Goal: Task Accomplishment & Management: Manage account settings

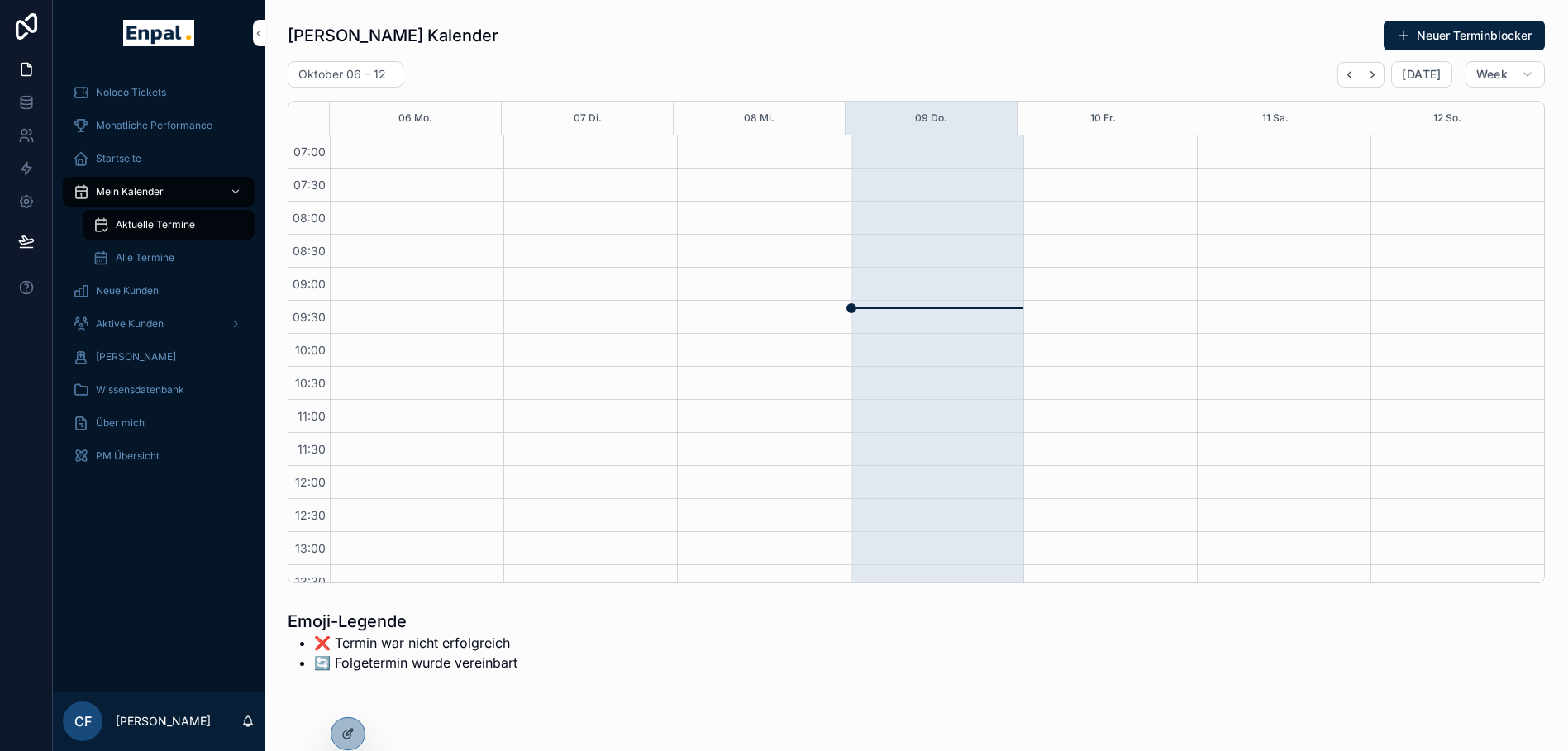
scroll to position [462, 0]
click at [142, 323] on span "Aktive Kunden" at bounding box center [130, 324] width 68 height 13
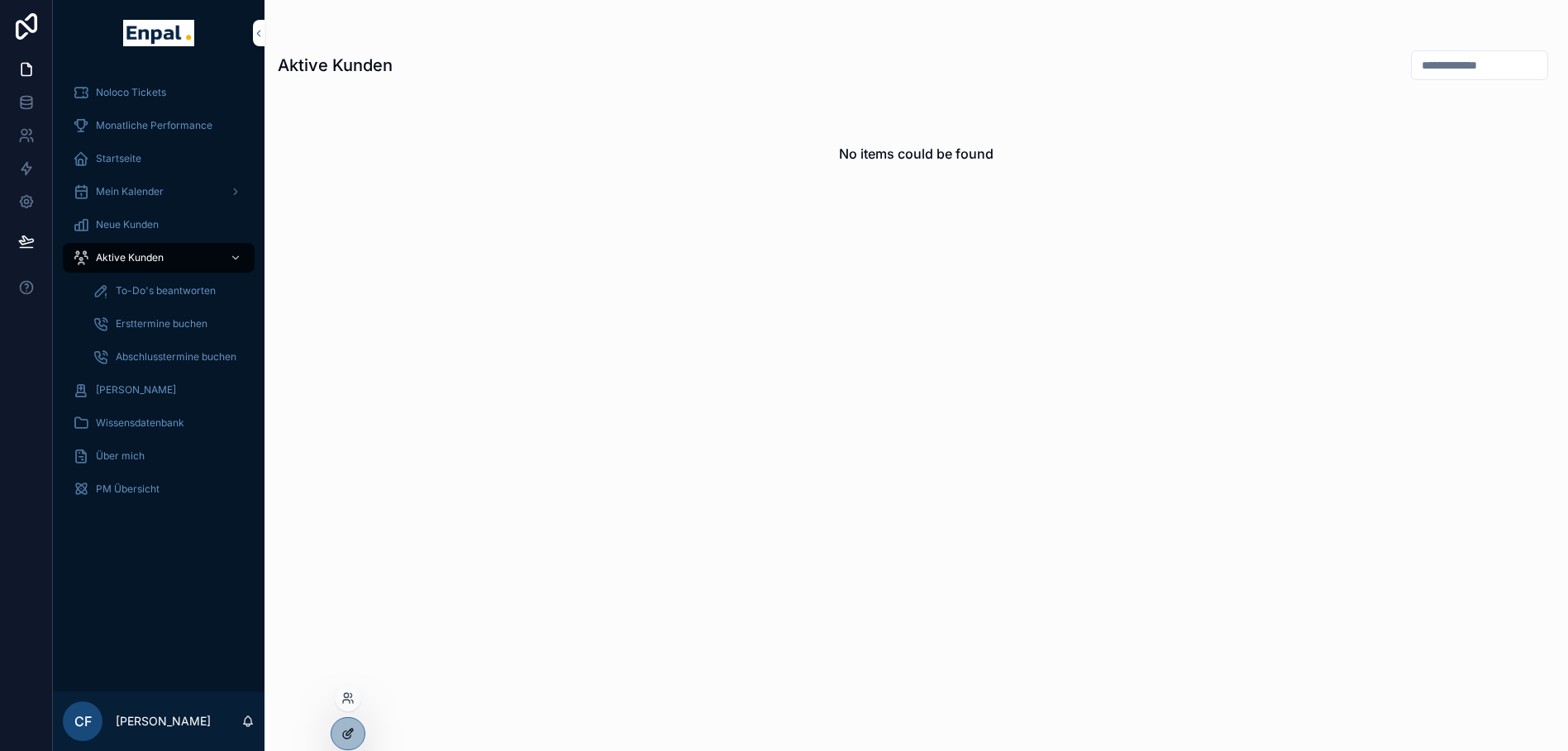
click at [354, 733] on icon at bounding box center [348, 733] width 13 height 13
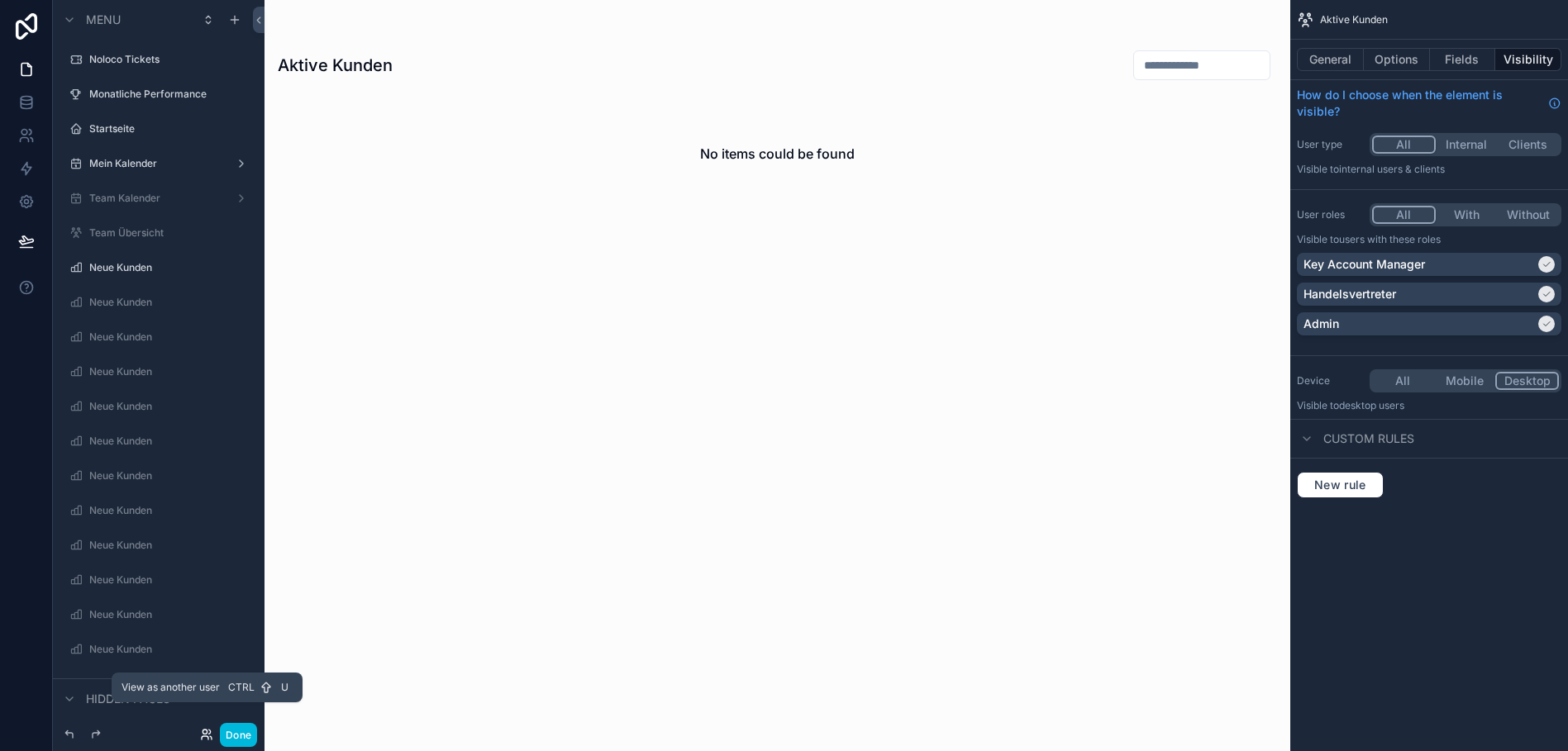
click at [201, 735] on icon at bounding box center [206, 734] width 13 height 13
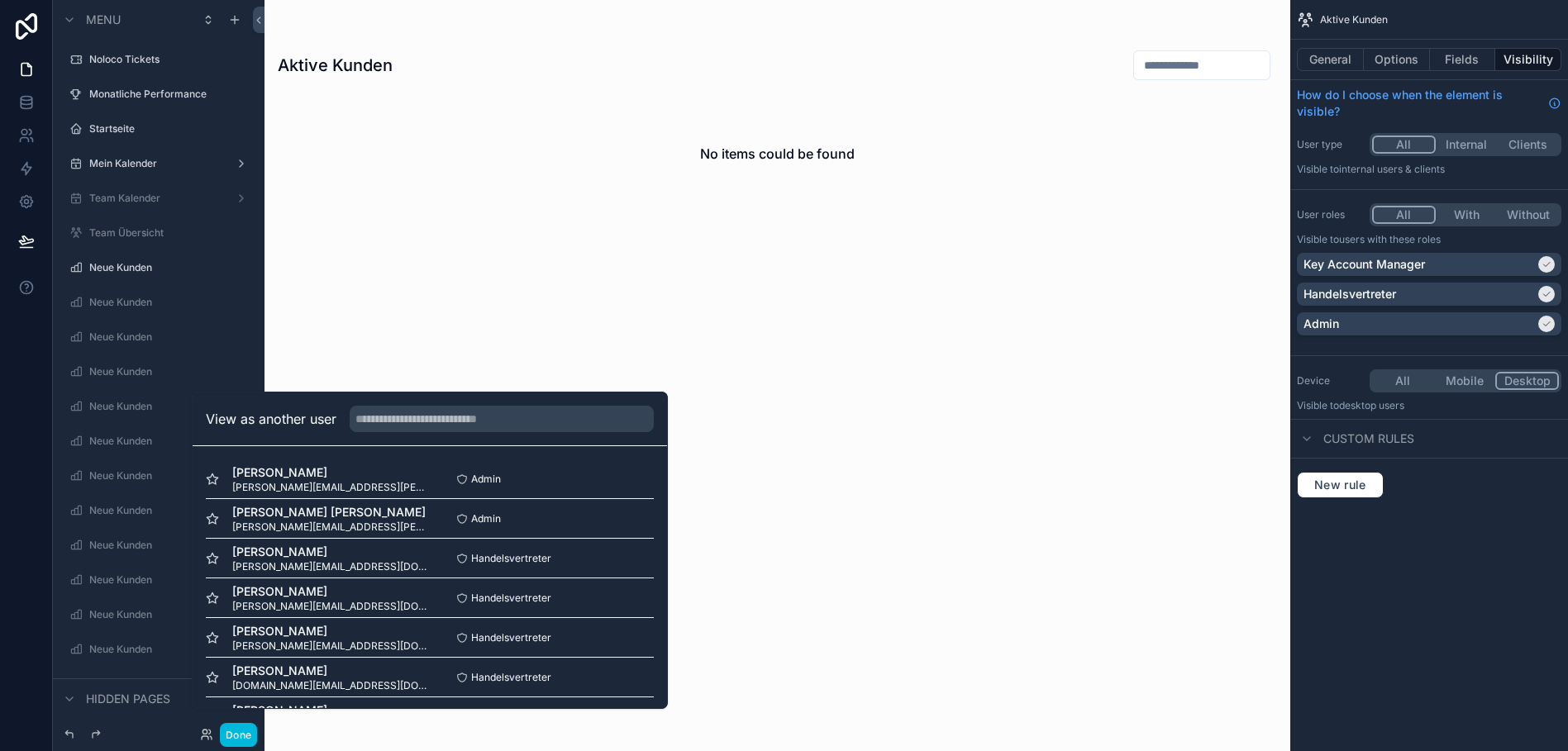
click at [422, 409] on div "View as another user" at bounding box center [429, 419] width 474 height 54
click at [424, 430] on input "text" at bounding box center [501, 418] width 305 height 26
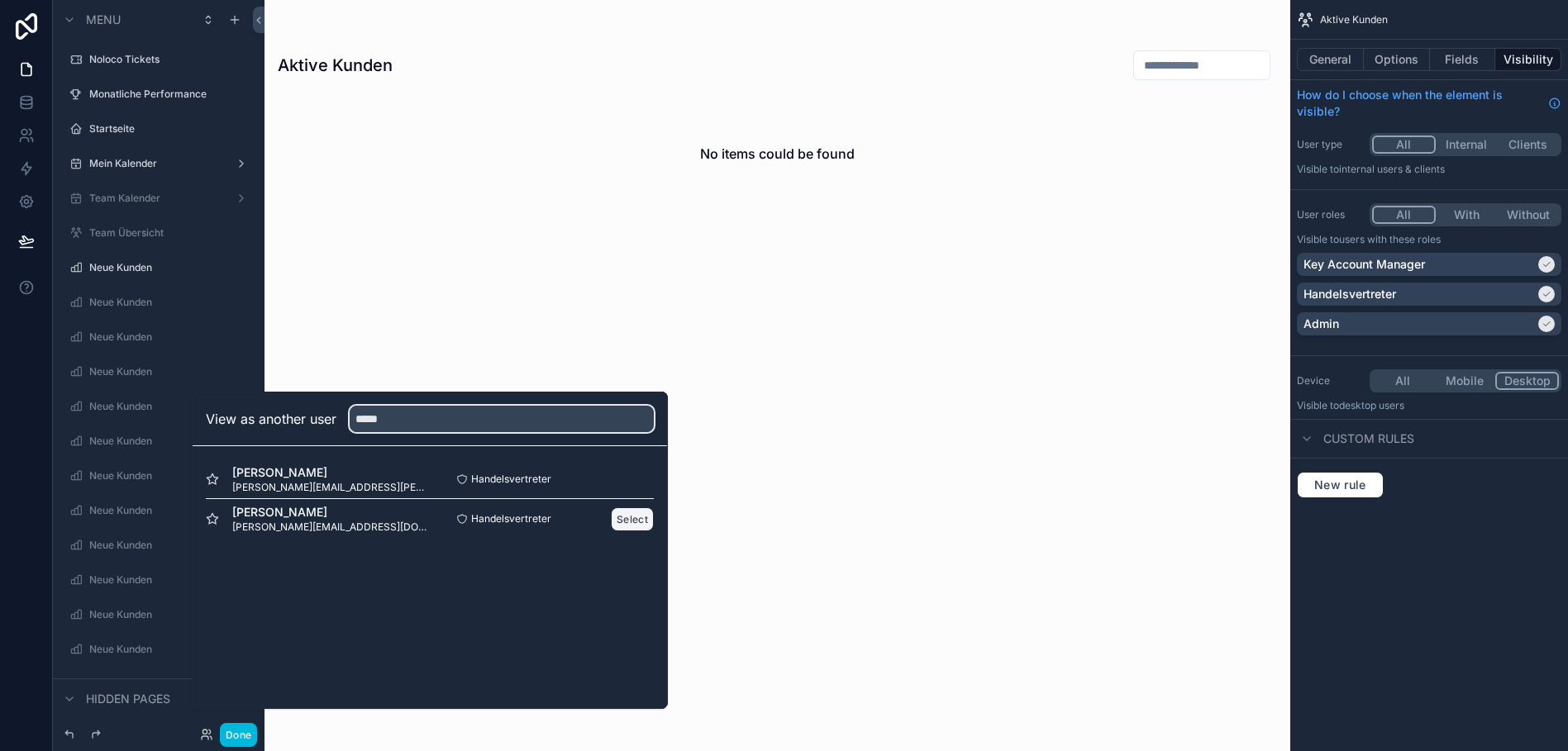
type input "*****"
click at [631, 531] on button "Select" at bounding box center [632, 519] width 43 height 24
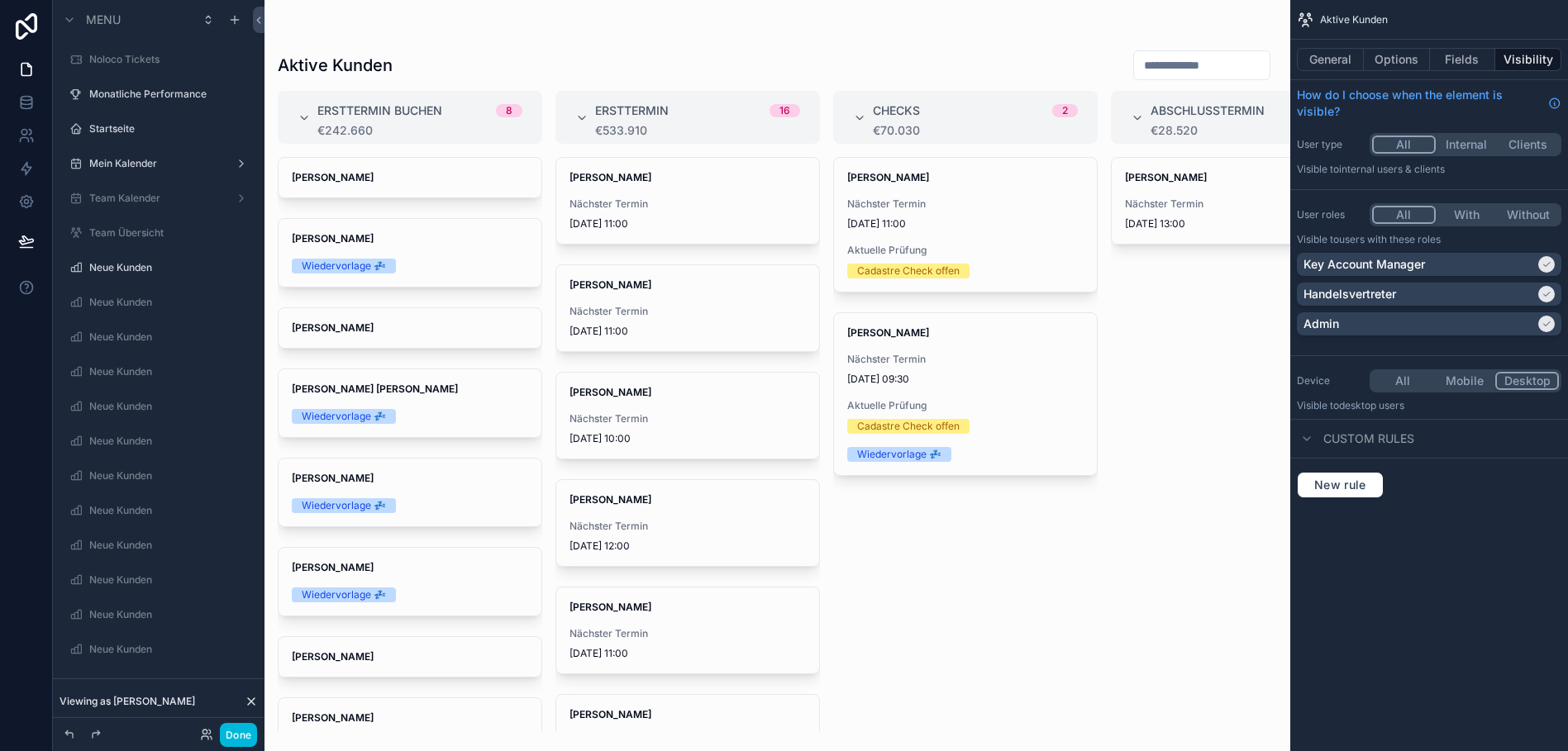
click at [1167, 180] on div "scrollable content" at bounding box center [777, 376] width 1026 height 751
click at [1161, 178] on strong "Mohamed Labidi" at bounding box center [1166, 177] width 82 height 12
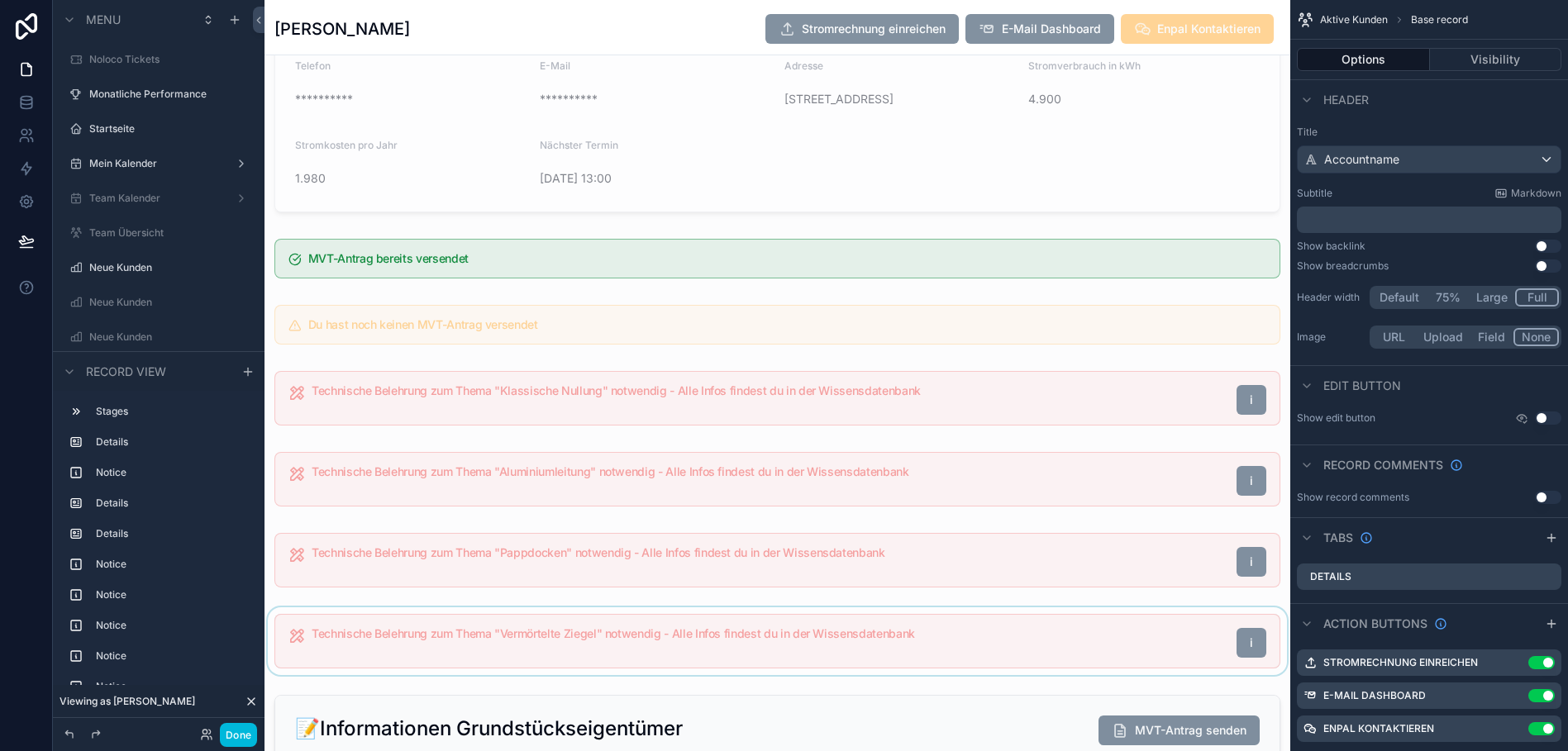
scroll to position [683, 0]
click at [245, 726] on button "Done" at bounding box center [238, 735] width 37 height 24
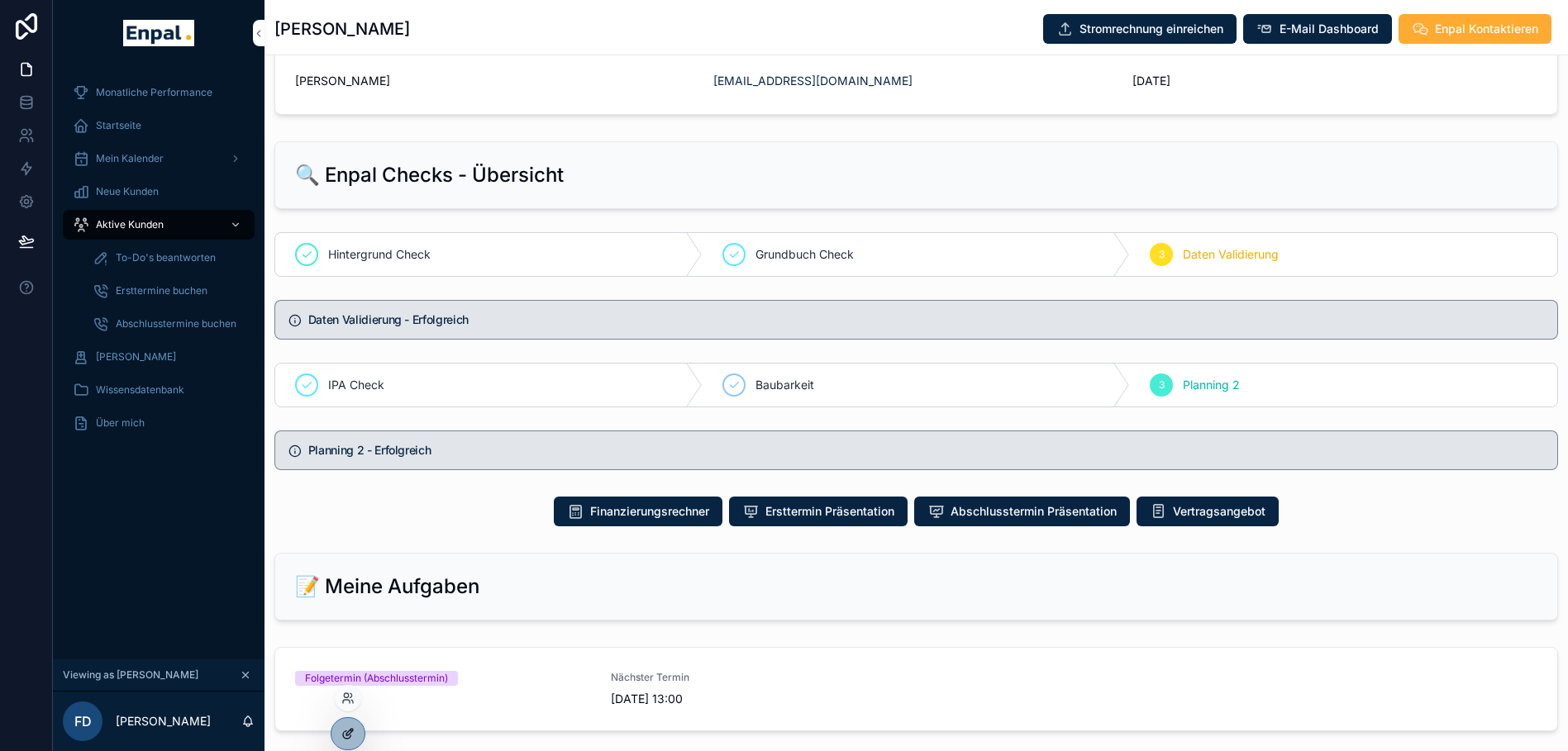
click at [350, 730] on icon at bounding box center [348, 733] width 13 height 13
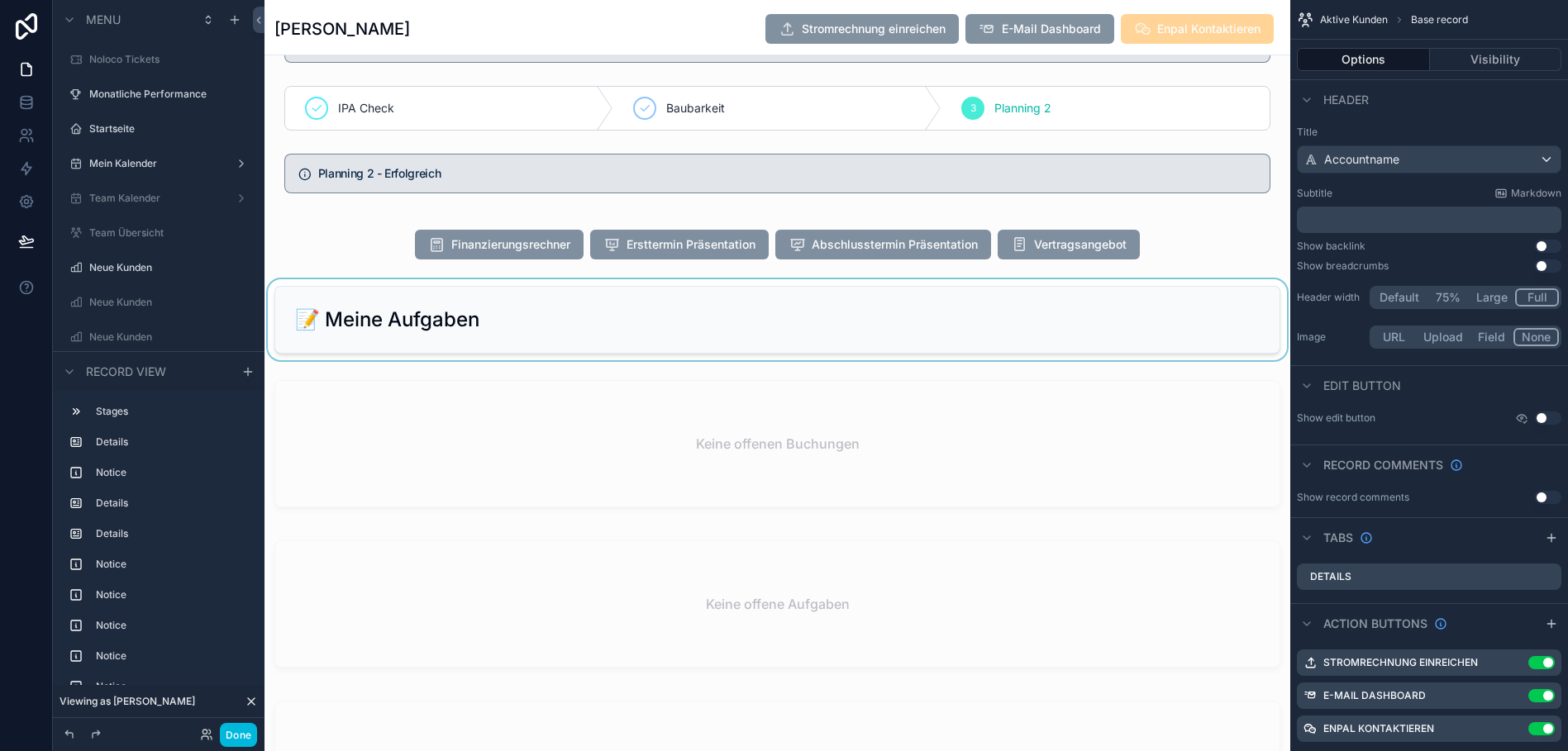
scroll to position [1926, 0]
click at [1158, 266] on div "scrollable content" at bounding box center [777, 244] width 1026 height 43
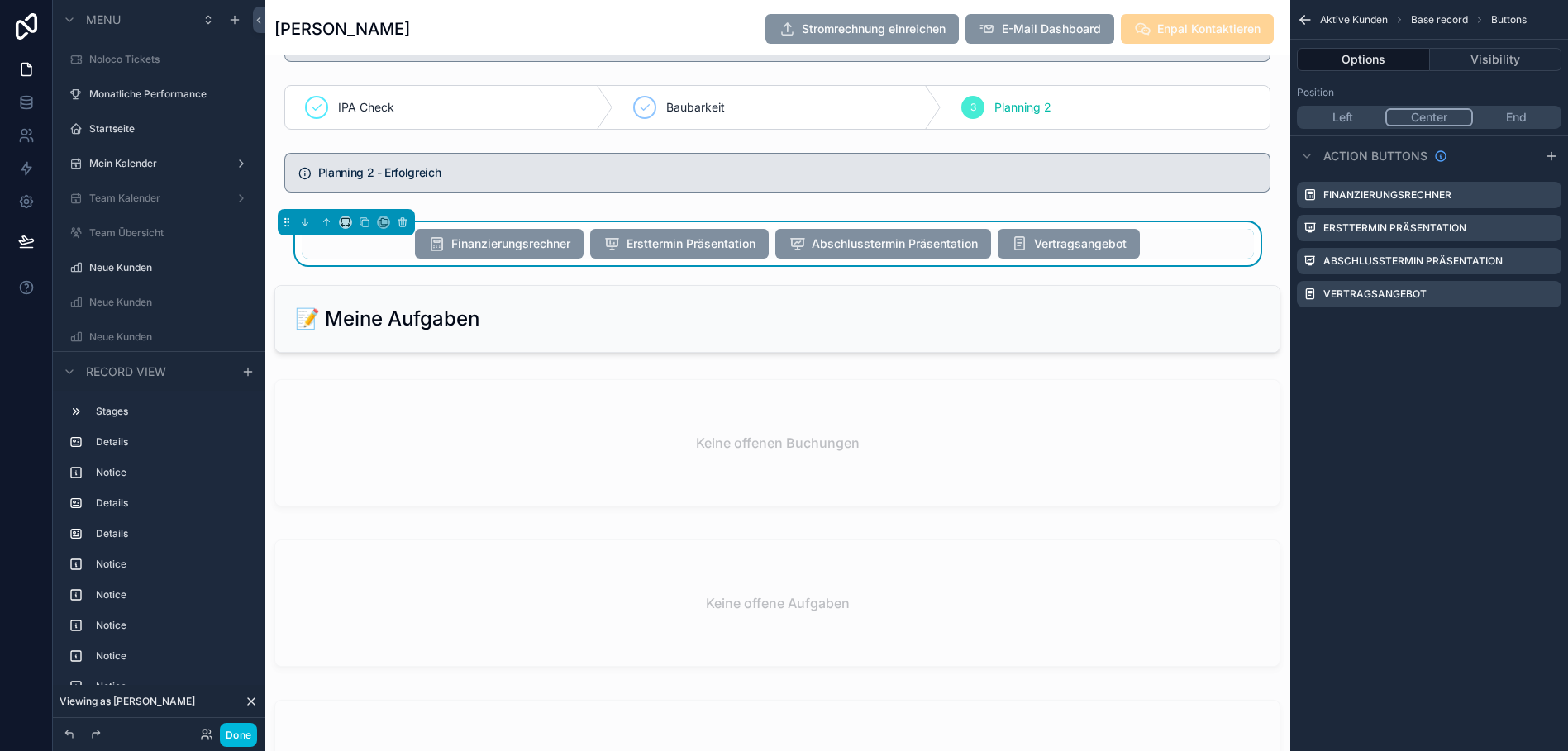
click at [1158, 259] on div "Finanzierungsrechner Ersttermin Präsentation Abschlusstermin Präsentation Vertr…" at bounding box center [777, 244] width 952 height 30
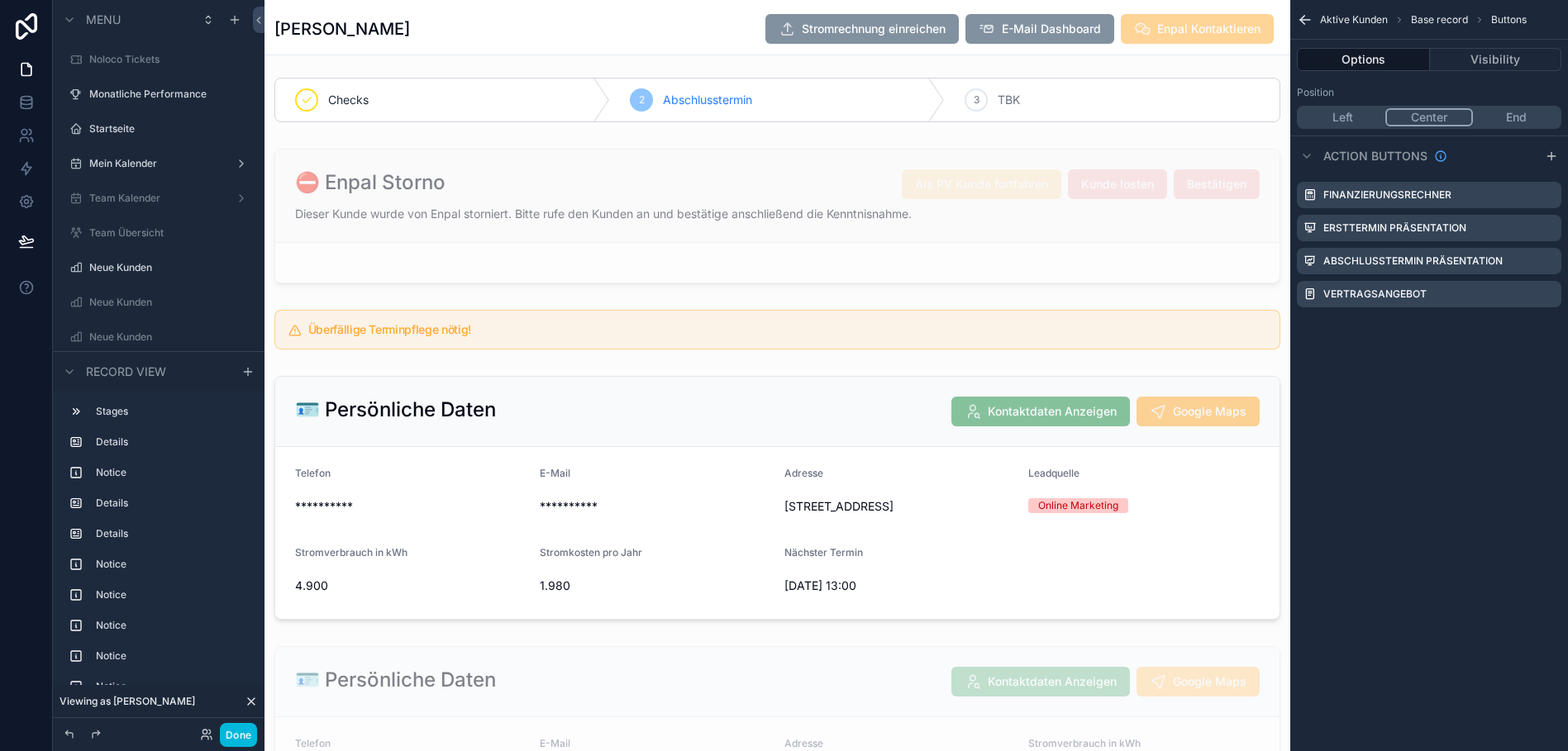
scroll to position [0, 0]
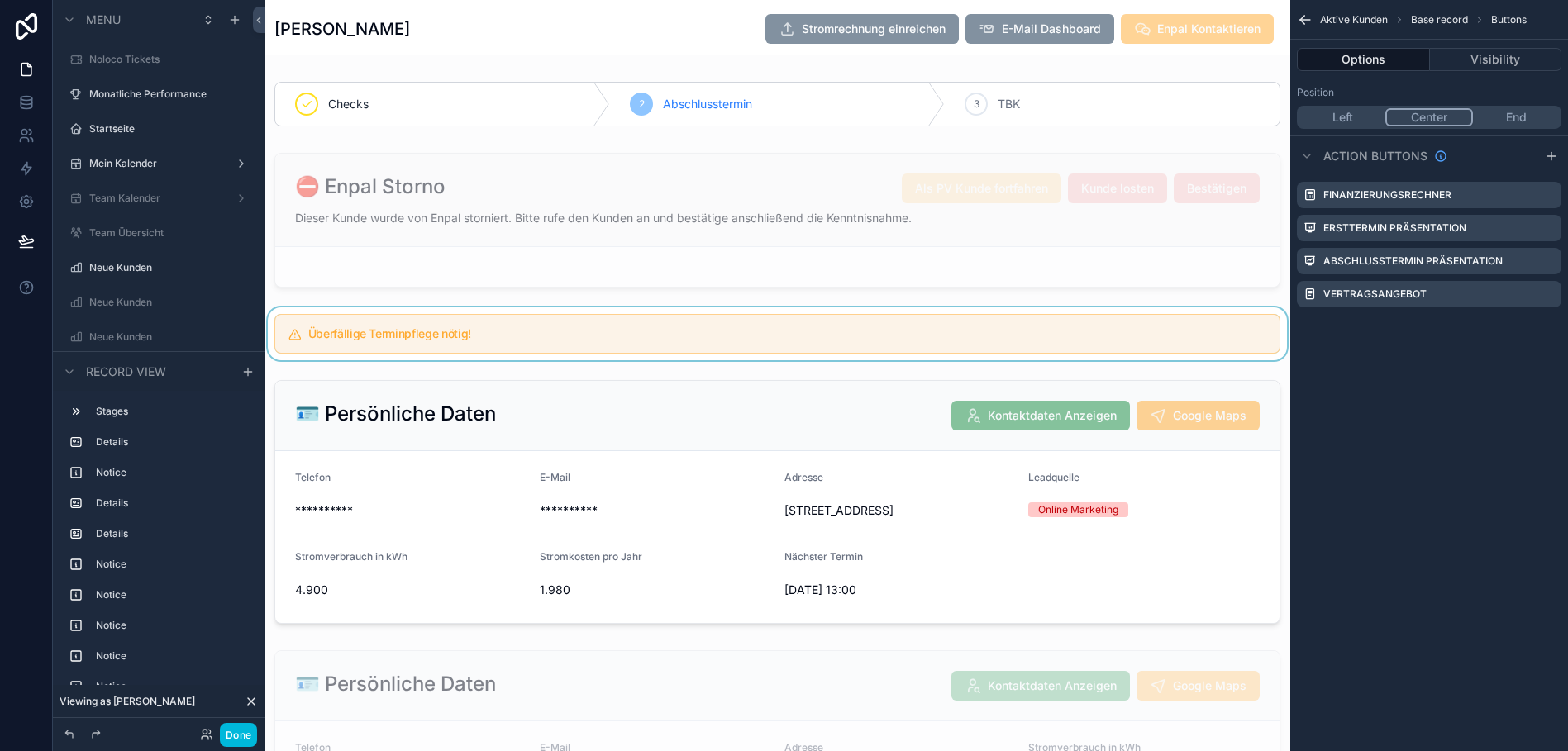
click at [905, 353] on div "scrollable content" at bounding box center [777, 334] width 1026 height 53
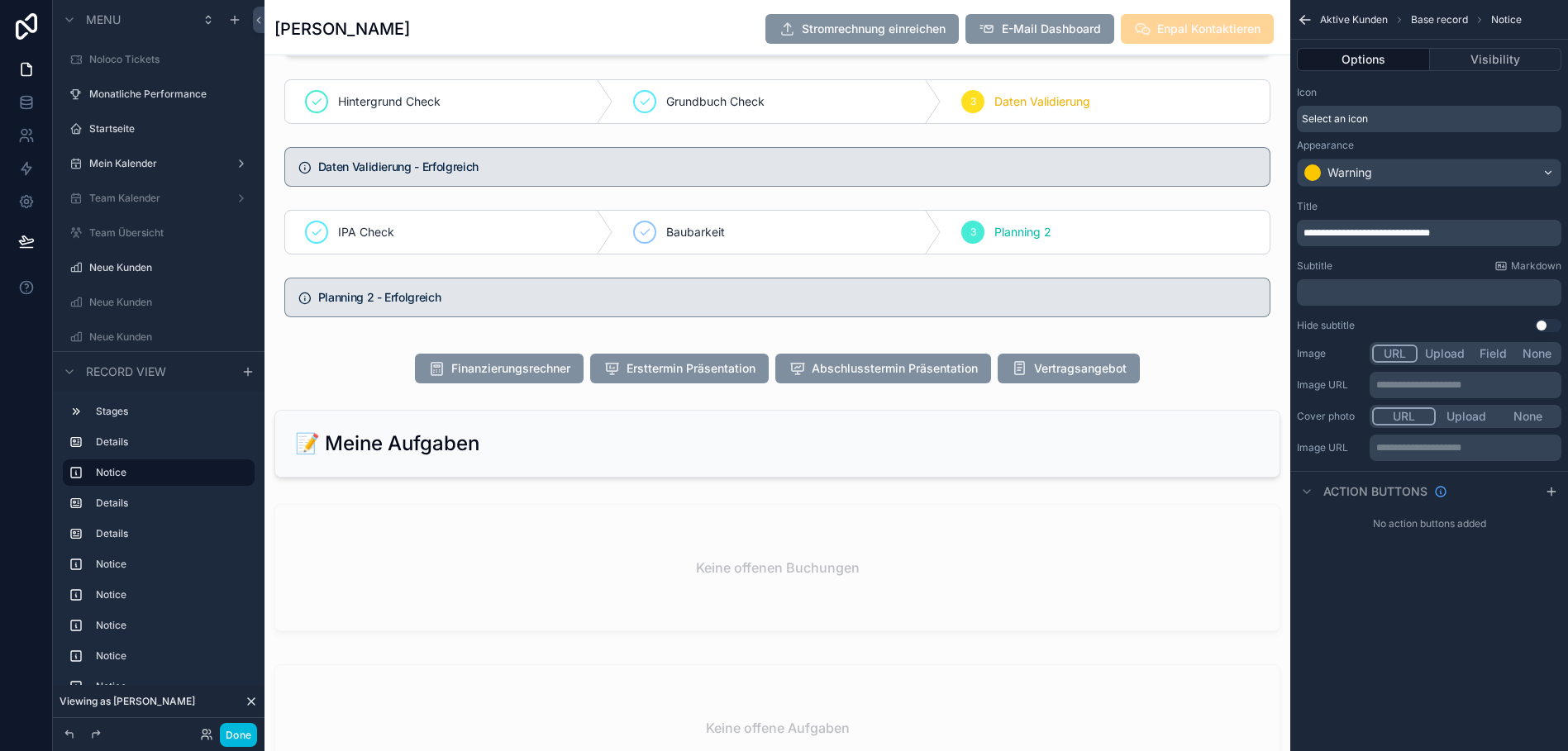
scroll to position [1842, 0]
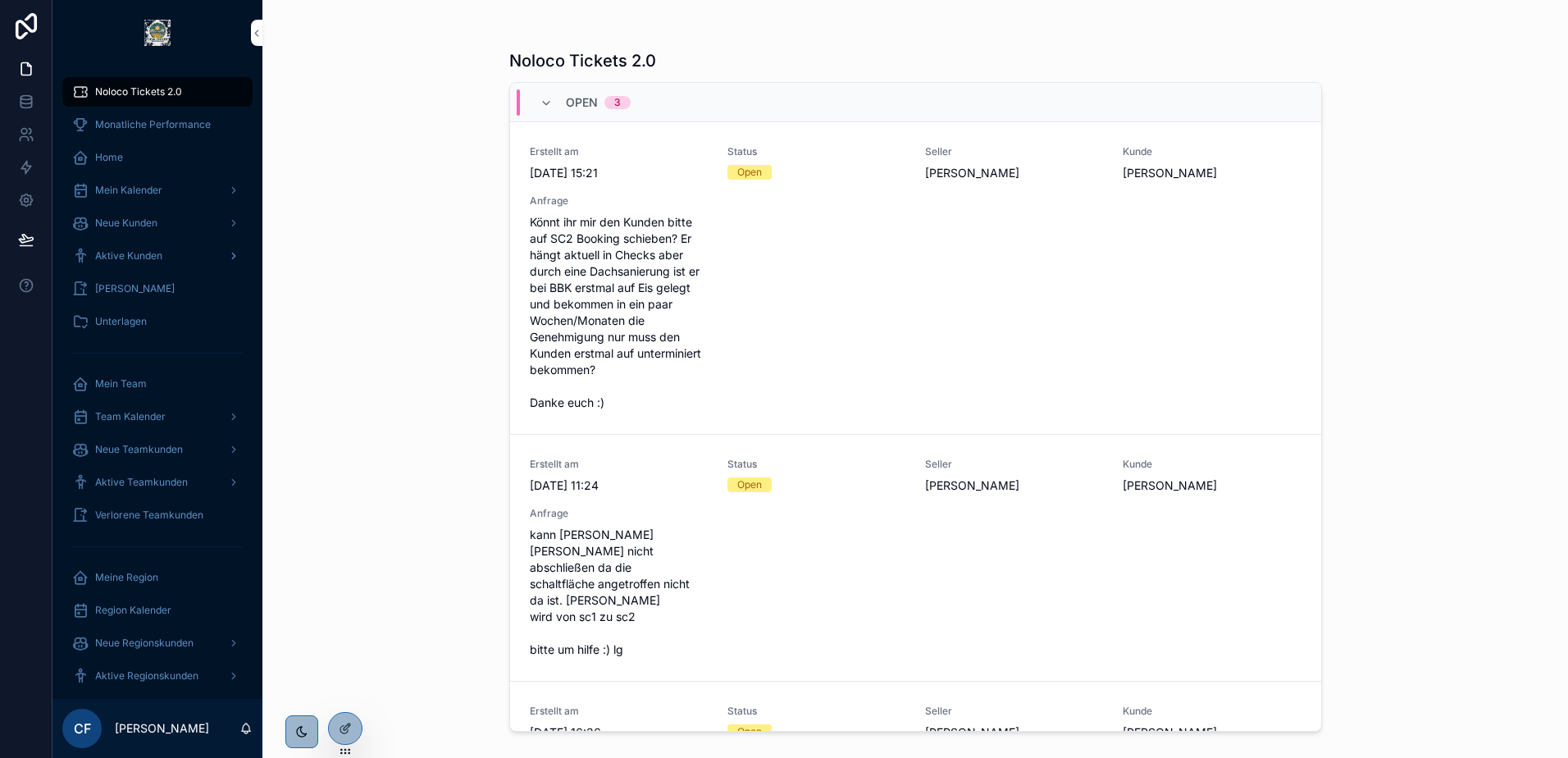
click at [132, 256] on span "Aktive Kunden" at bounding box center [129, 256] width 67 height 13
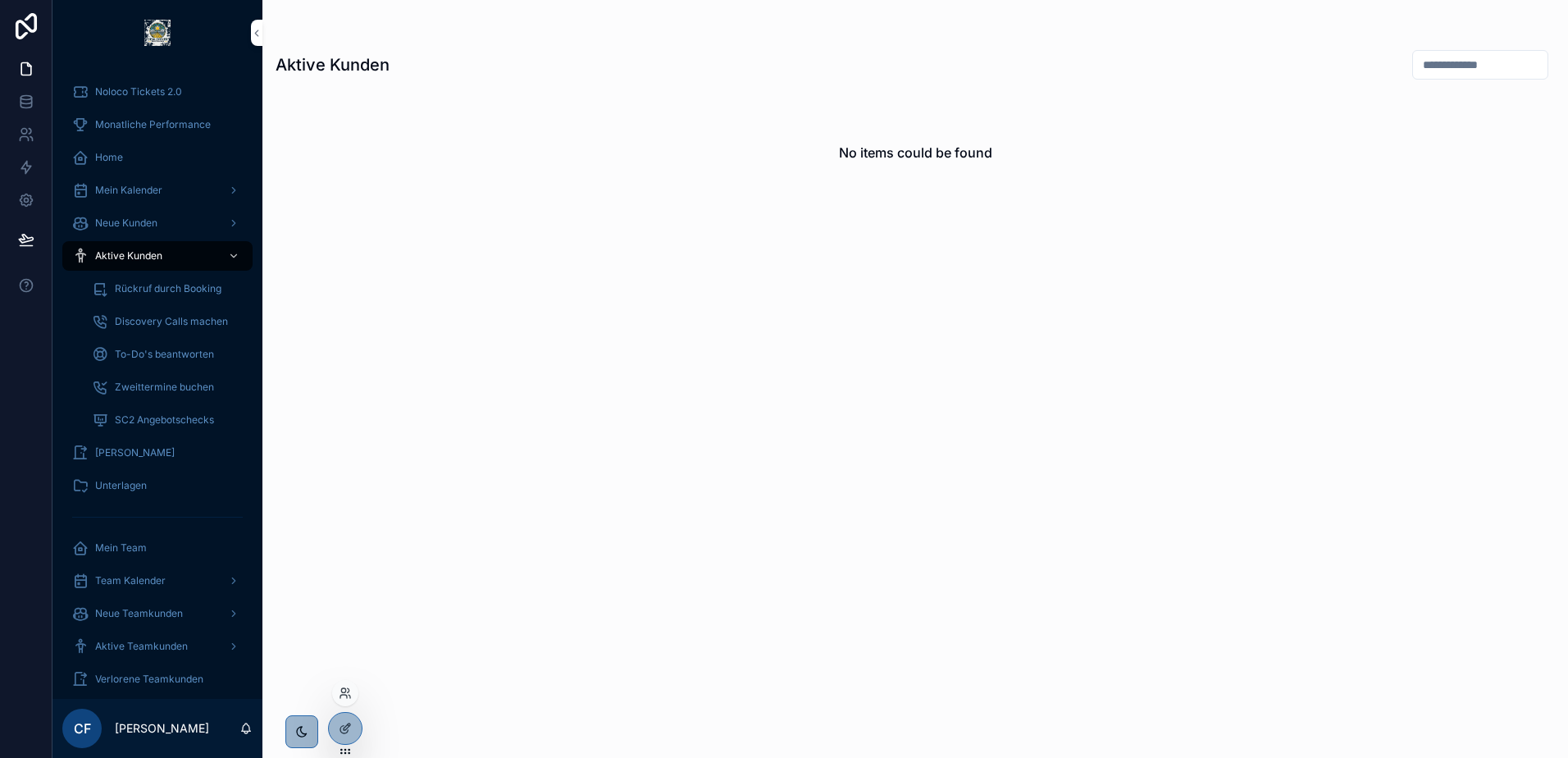
click at [345, 684] on div at bounding box center [345, 693] width 26 height 26
click at [345, 690] on icon at bounding box center [345, 693] width 13 height 13
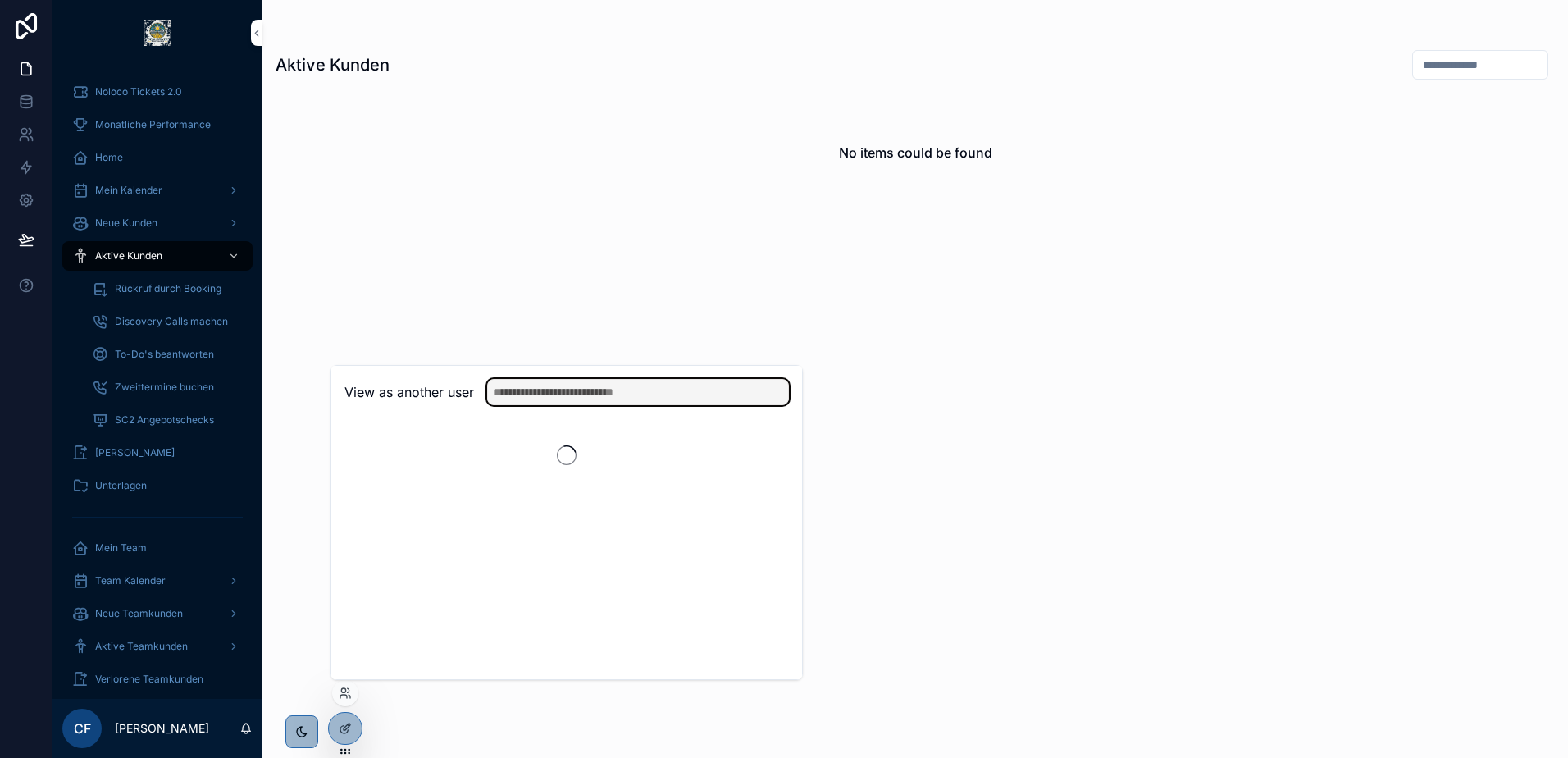
click at [550, 392] on input "text" at bounding box center [638, 391] width 302 height 26
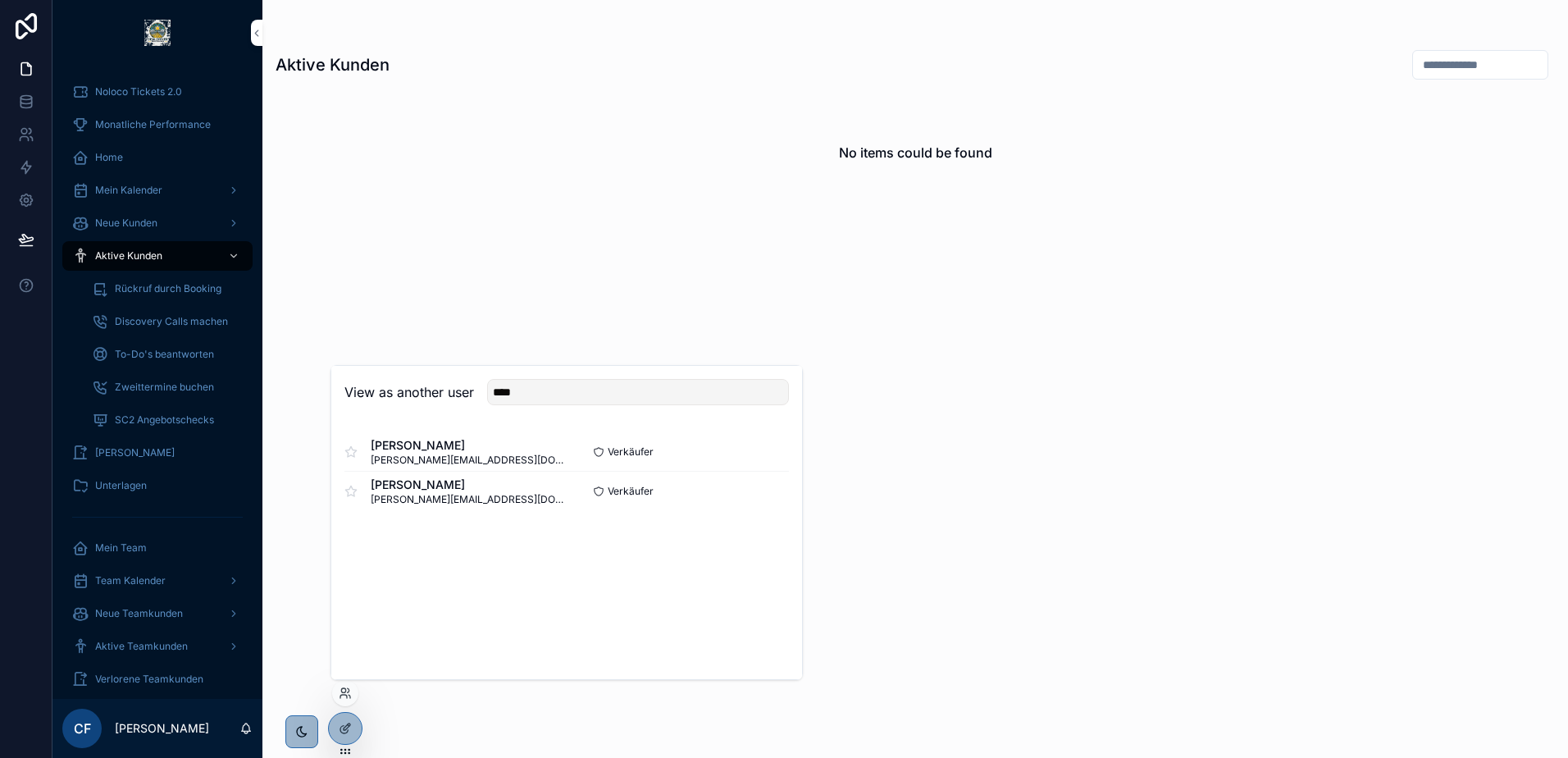
click at [411, 554] on div "View as another user **** Sven Gölz Gölz sven.goelz@enpal.de Verkäufer Select S…" at bounding box center [566, 522] width 473 height 315
click at [504, 390] on input "****" at bounding box center [638, 391] width 302 height 26
click at [517, 392] on input "****" at bounding box center [638, 391] width 302 height 26
type input "*"
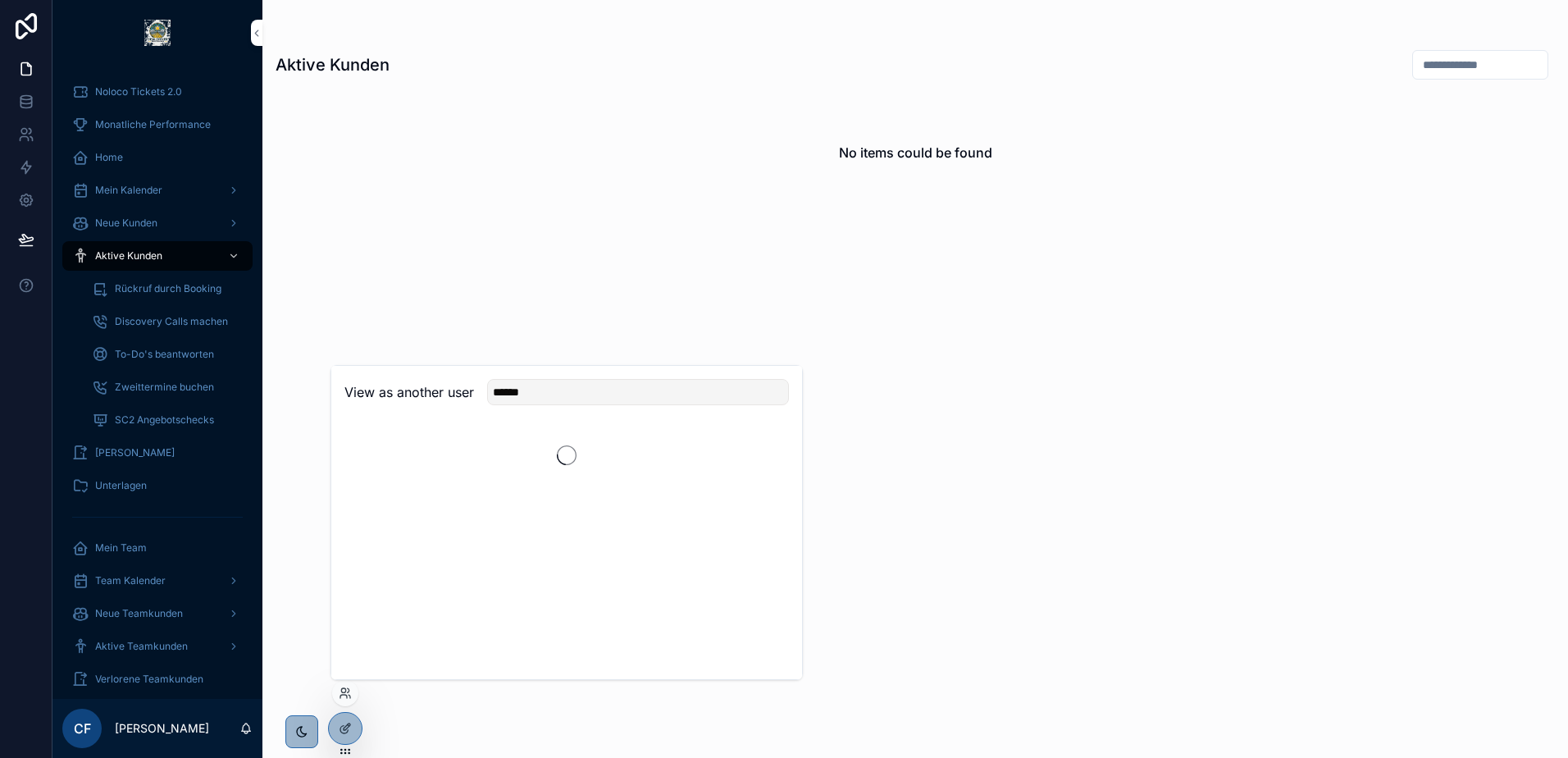
click at [437, 400] on h2 "View as another user" at bounding box center [409, 392] width 130 height 20
click at [516, 399] on input "******" at bounding box center [638, 391] width 302 height 26
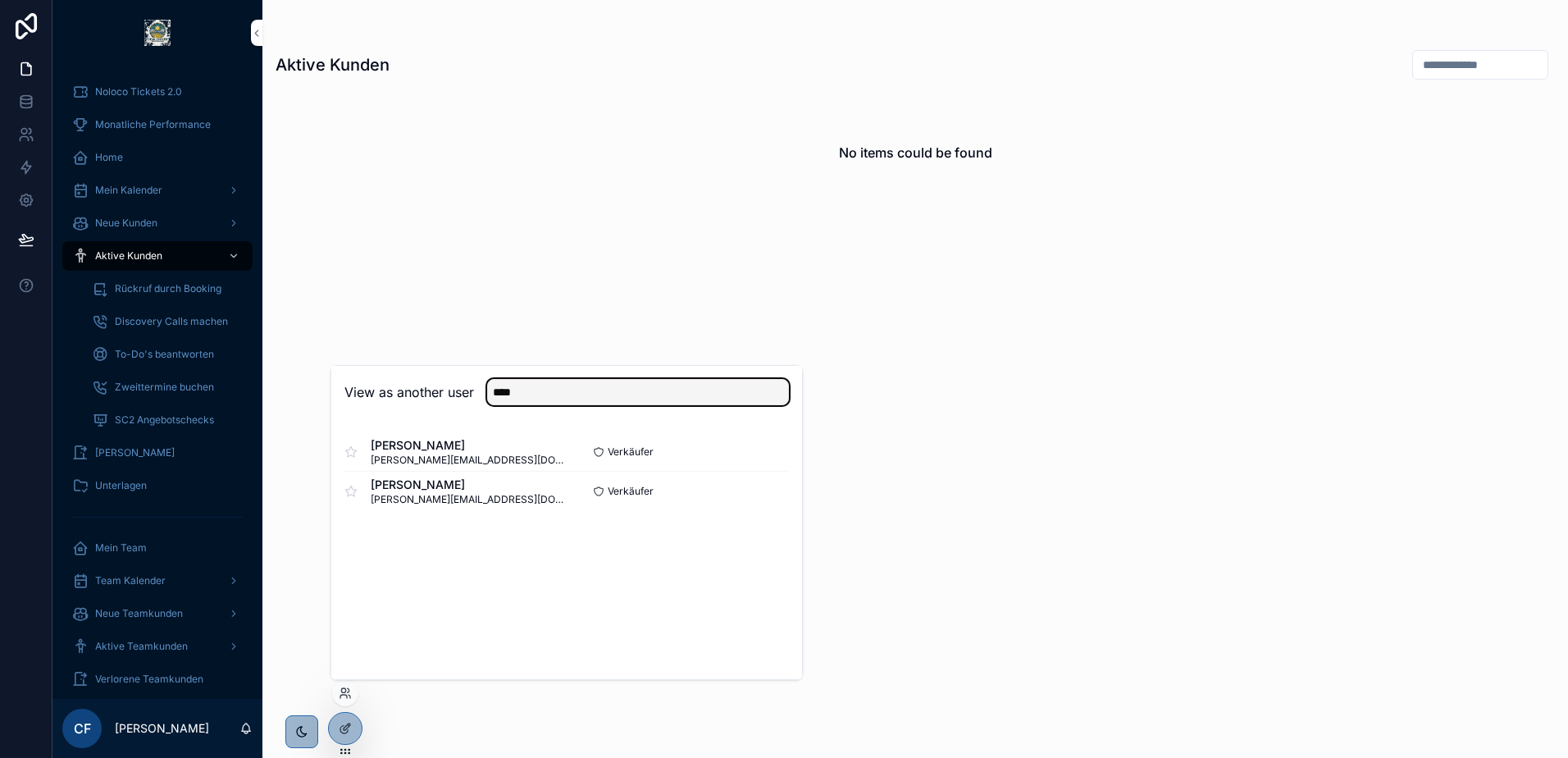
type input "****"
click at [402, 416] on div "View as another user ****" at bounding box center [566, 392] width 471 height 54
click at [763, 494] on button "Select" at bounding box center [767, 491] width 43 height 24
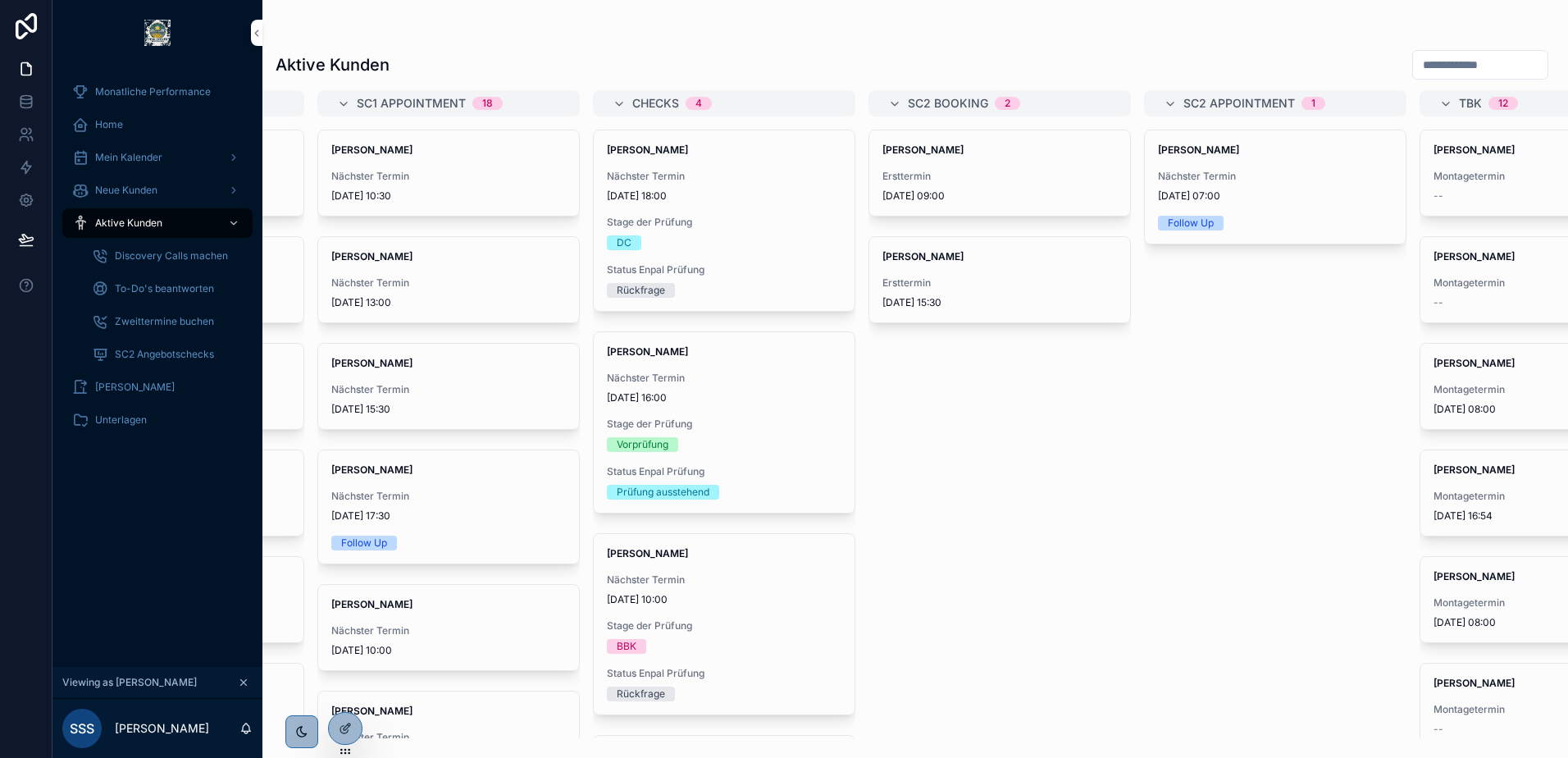
scroll to position [0, 413]
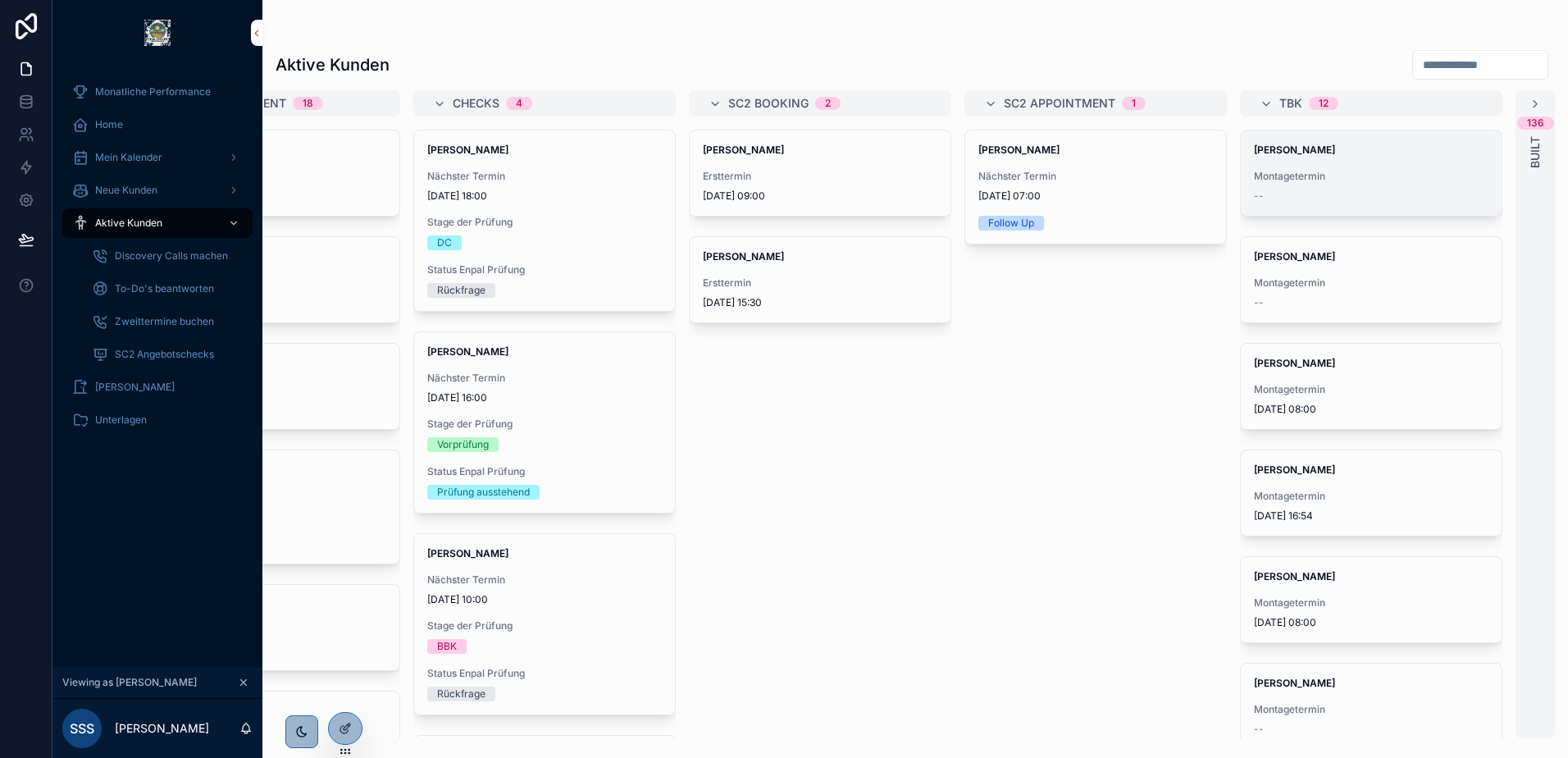
click at [1301, 163] on div "[PERSON_NAME] Montagetermin --" at bounding box center [1371, 173] width 261 height 85
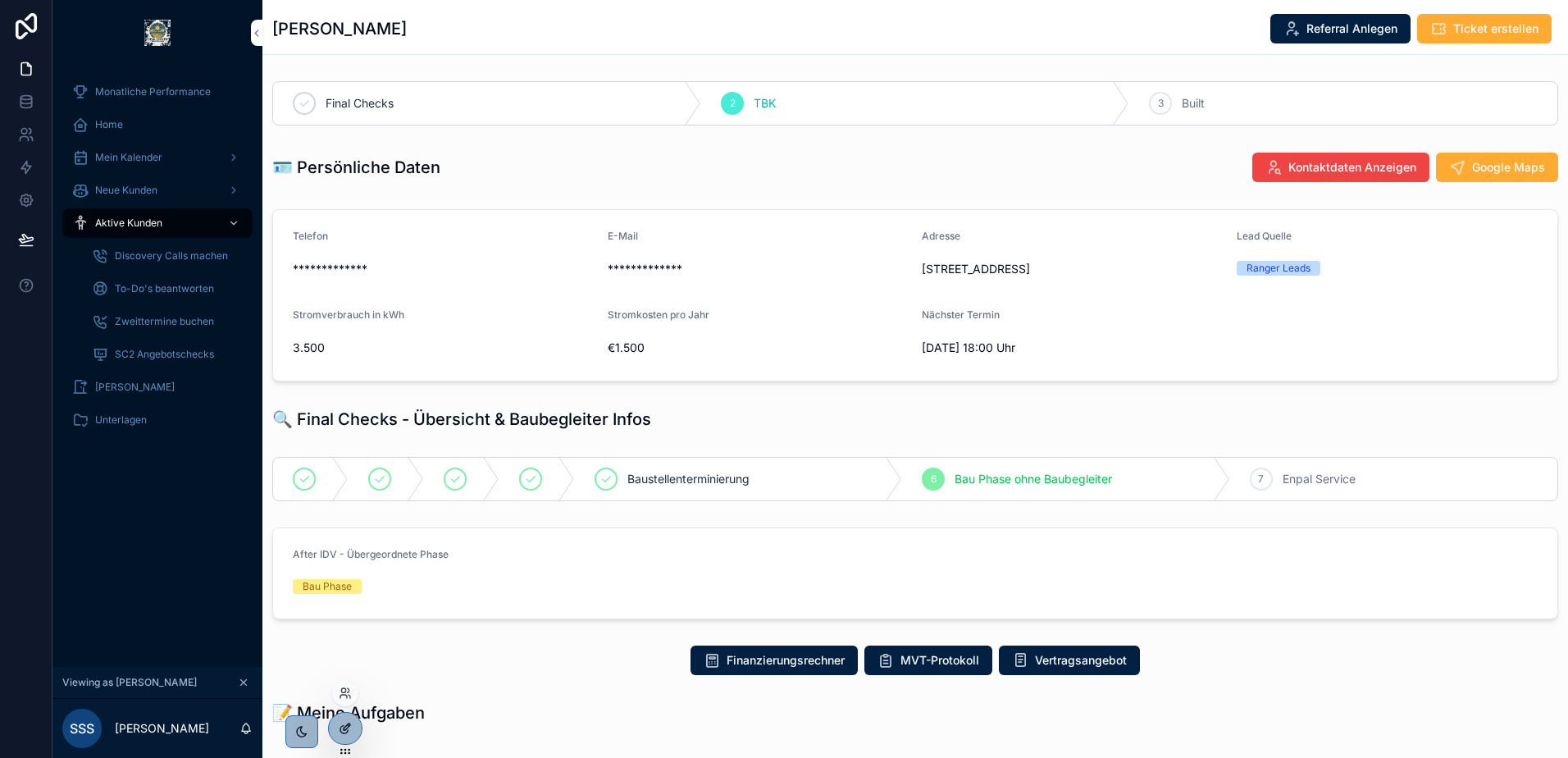
click at [349, 738] on div at bounding box center [345, 727] width 33 height 31
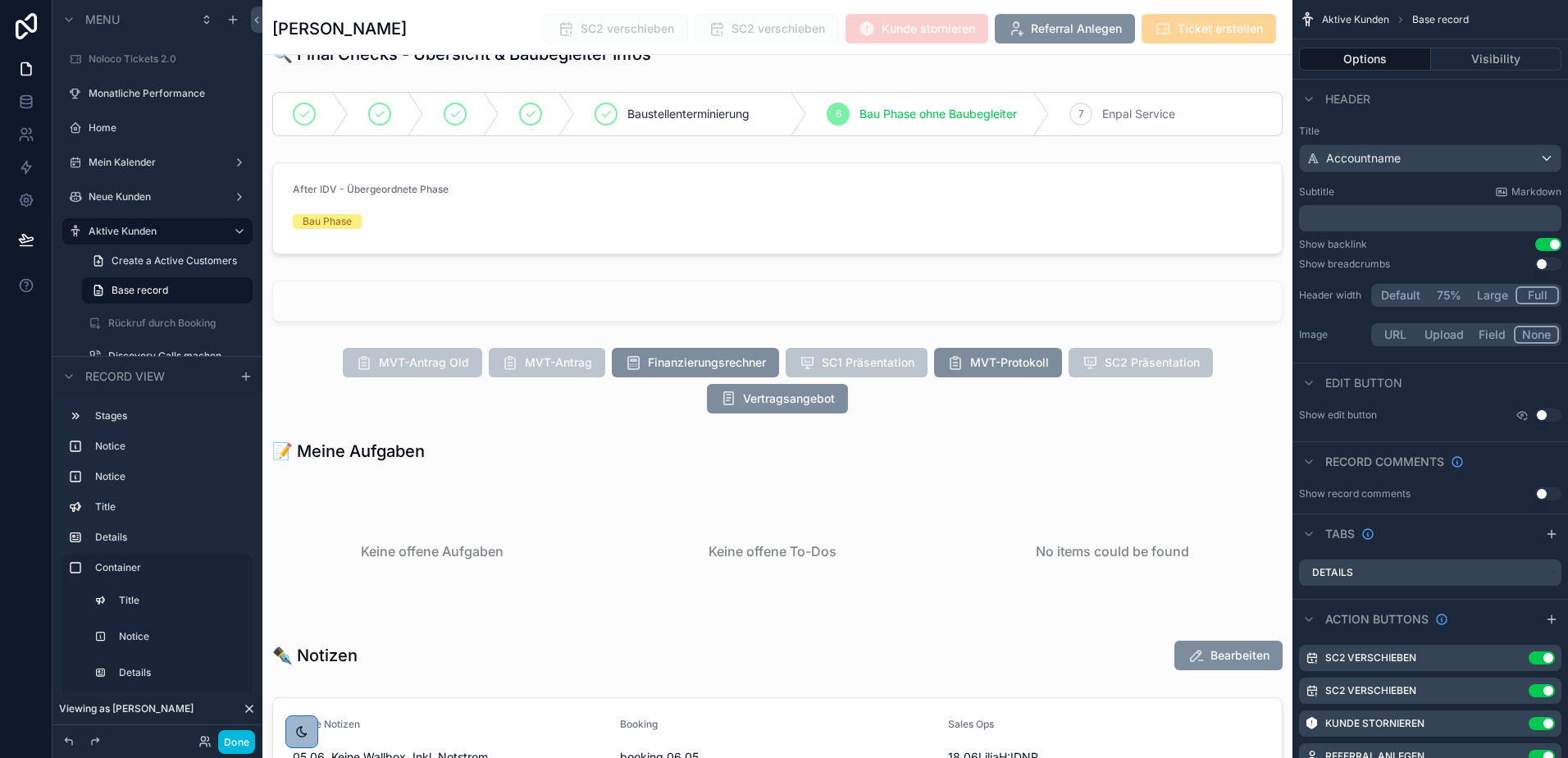
scroll to position [2109, 0]
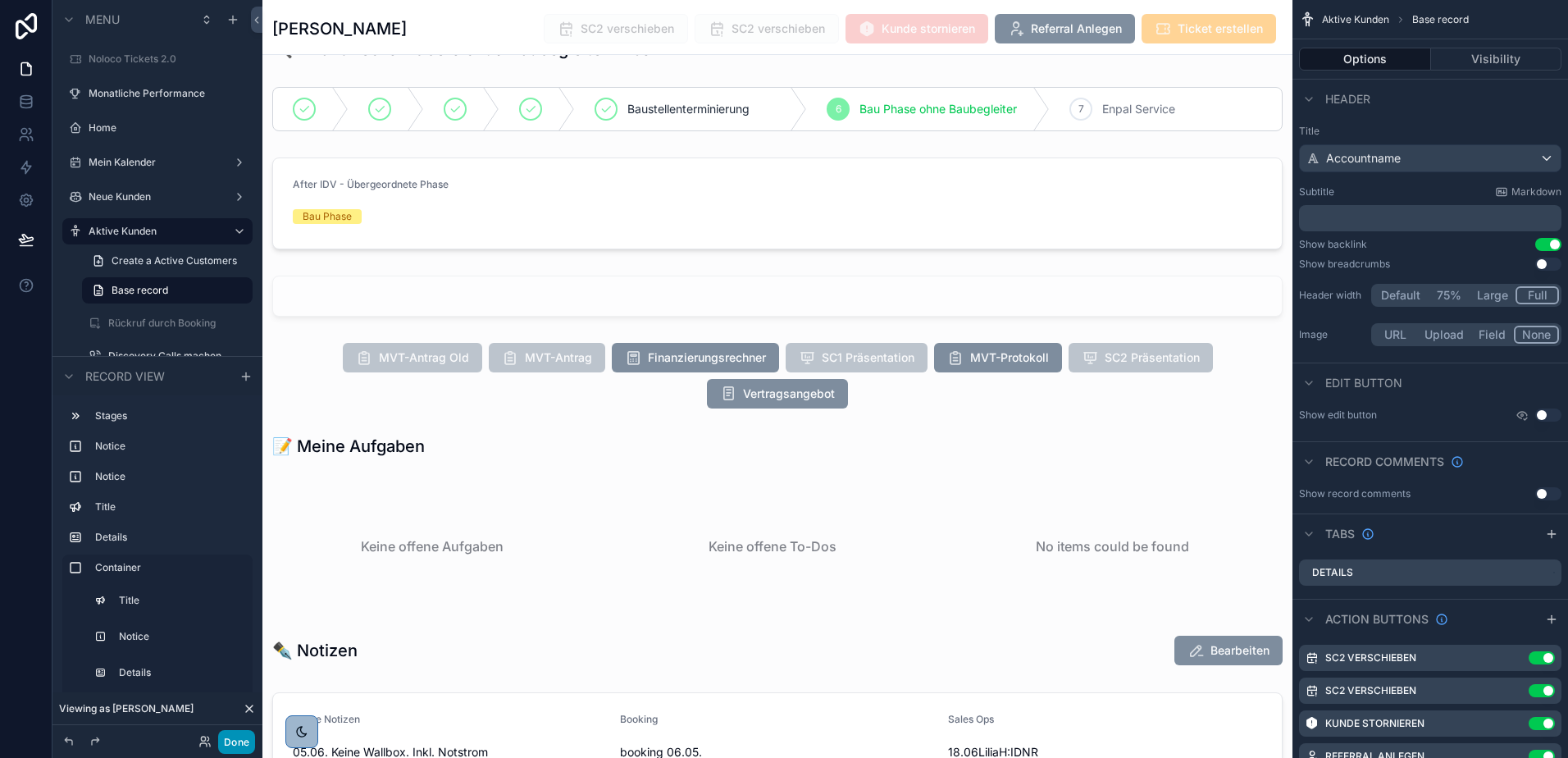
click at [235, 738] on button "Done" at bounding box center [236, 741] width 37 height 24
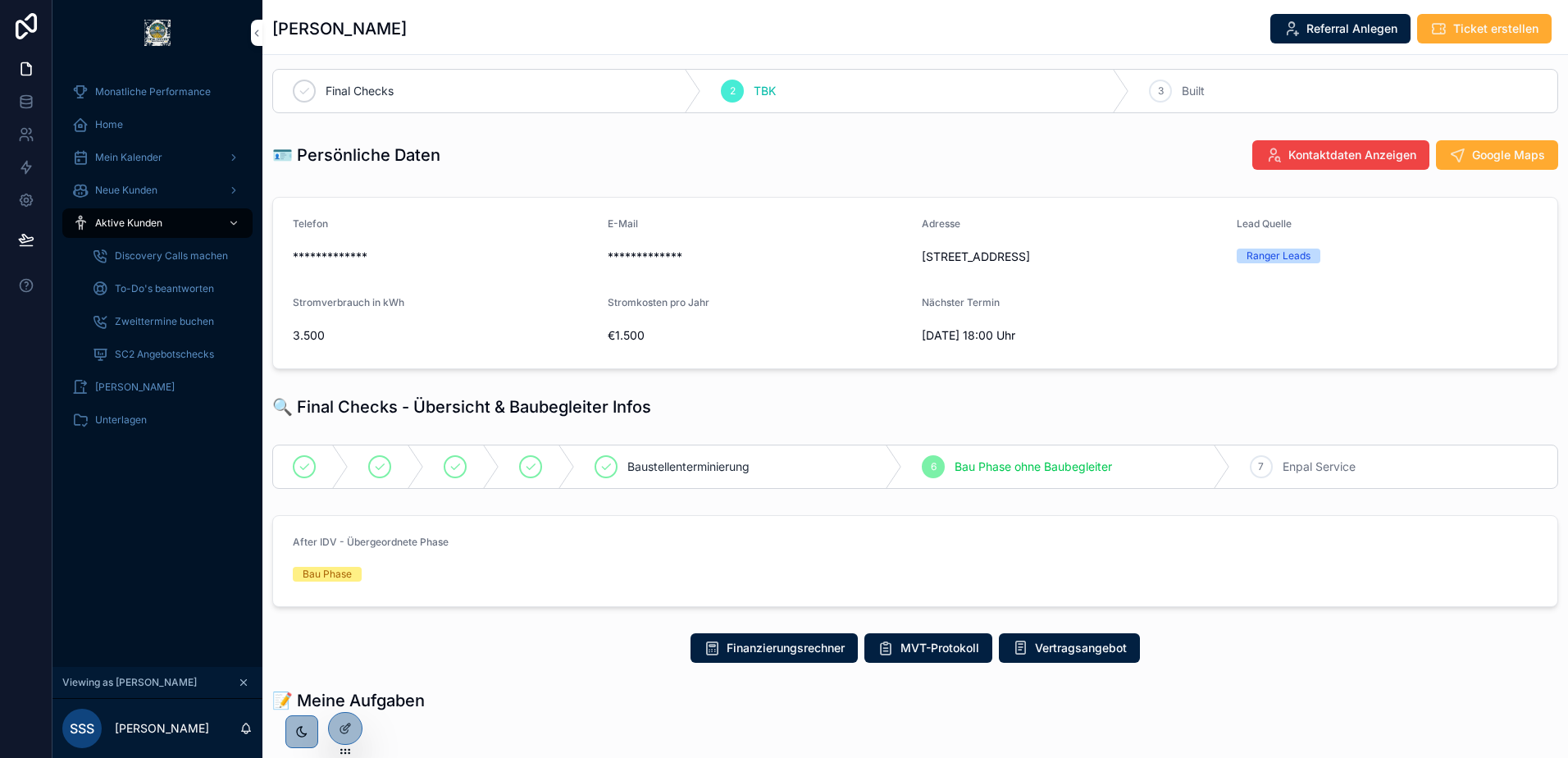
scroll to position [0, 0]
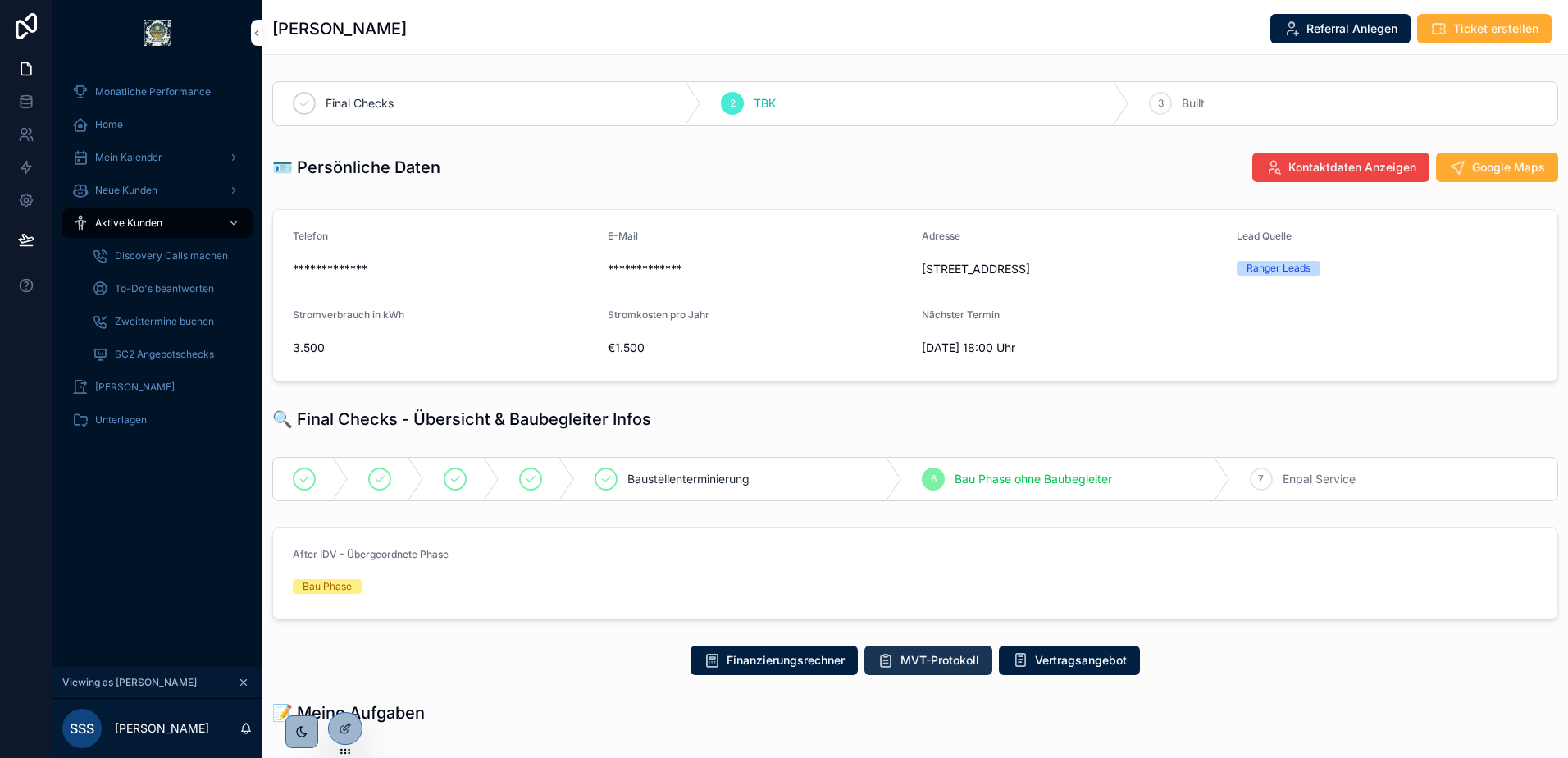
click at [886, 658] on icon "scrollable content" at bounding box center [885, 660] width 17 height 17
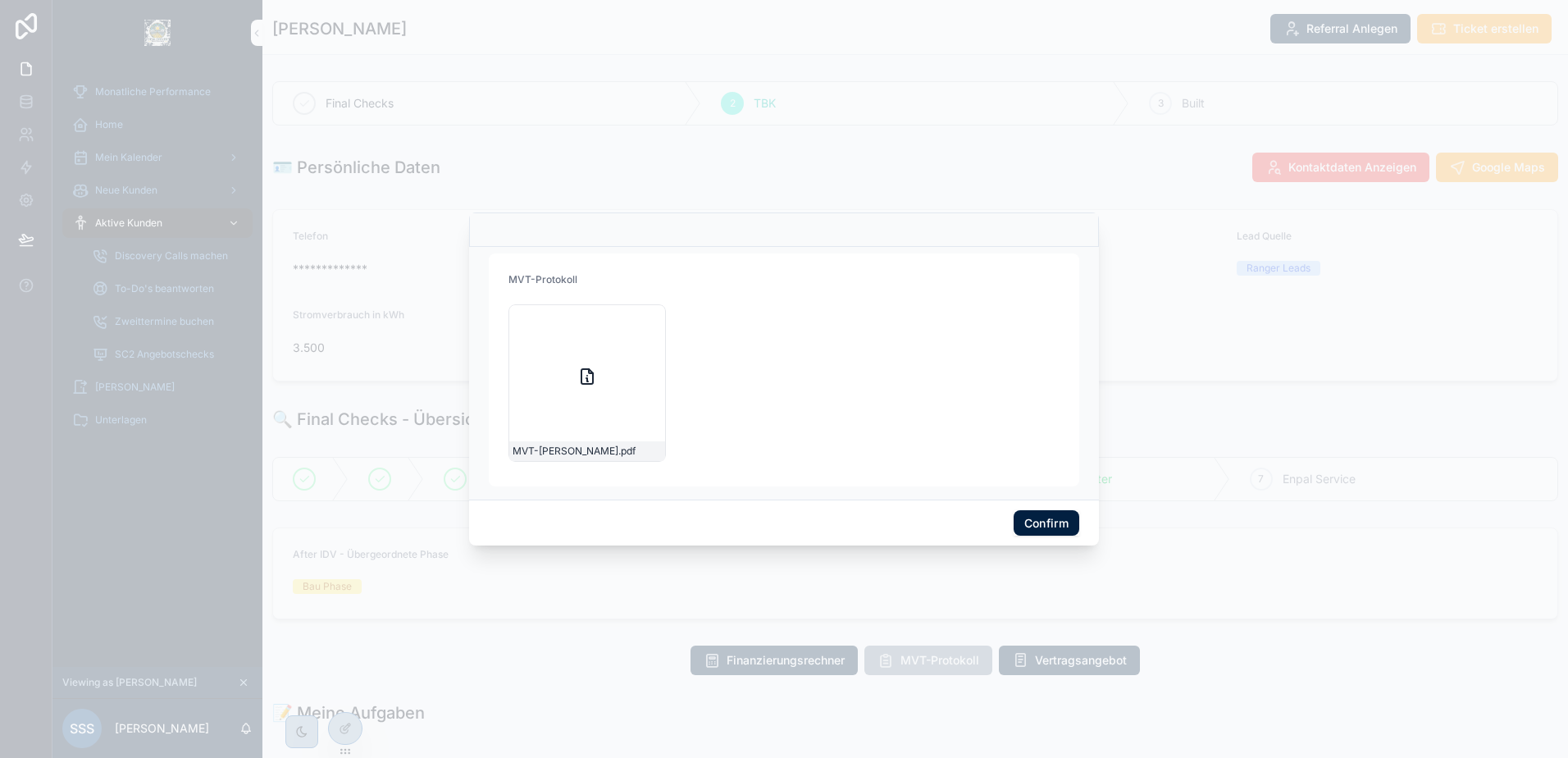
click at [1035, 516] on button "Confirm" at bounding box center [1047, 523] width 65 height 26
